Goal: Check status: Check status

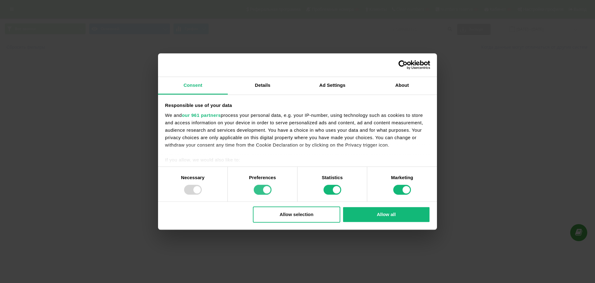
click at [267, 189] on input "Preferences" at bounding box center [263, 190] width 18 height 10
checkbox input "false"
click at [341, 187] on input "Statistics" at bounding box center [333, 190] width 18 height 10
checkbox input "false"
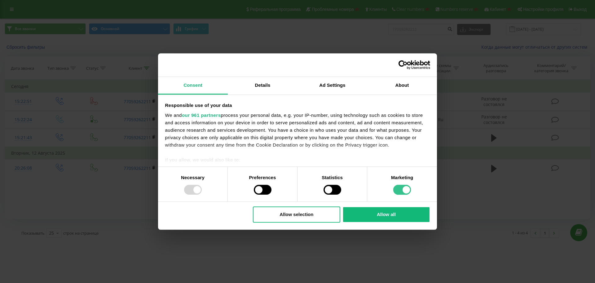
click at [402, 189] on input "Marketing" at bounding box center [402, 190] width 18 height 10
checkbox input "false"
click at [288, 212] on button "Deny" at bounding box center [296, 215] width 87 height 16
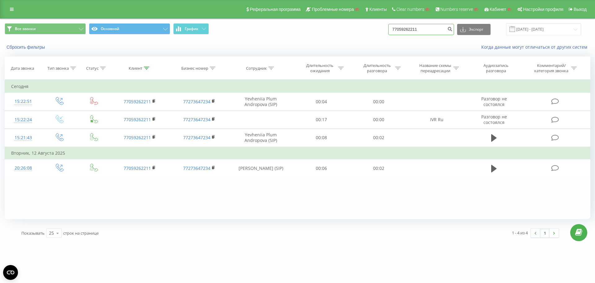
click at [441, 26] on input "77059262211" at bounding box center [421, 29] width 66 height 11
paste input "380987109589"
type input "380987109589"
